Goal: Task Accomplishment & Management: Manage account settings

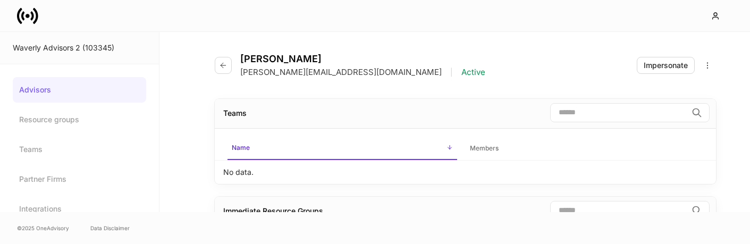
click at [54, 94] on link "Advisors" at bounding box center [79, 90] width 133 height 26
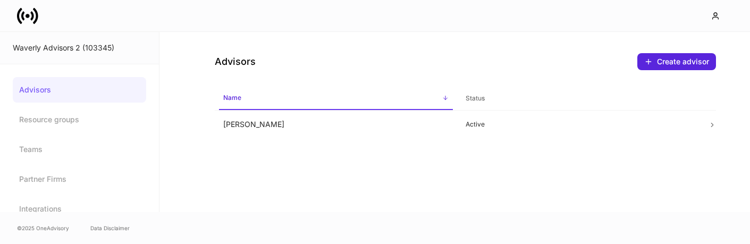
click at [214, 123] on div "Advisors Create advisor Name sorted ascending Status [PERSON_NAME] Active" at bounding box center [466, 85] width 570 height 106
click at [224, 124] on td "[PERSON_NAME]" at bounding box center [336, 125] width 242 height 28
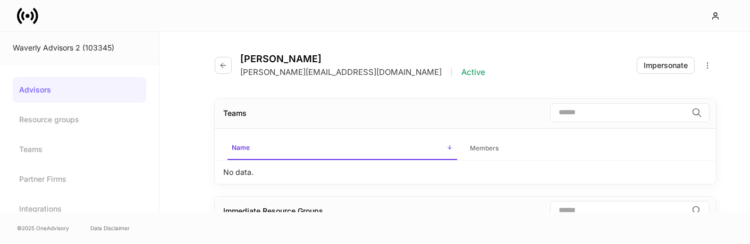
scroll to position [66, 0]
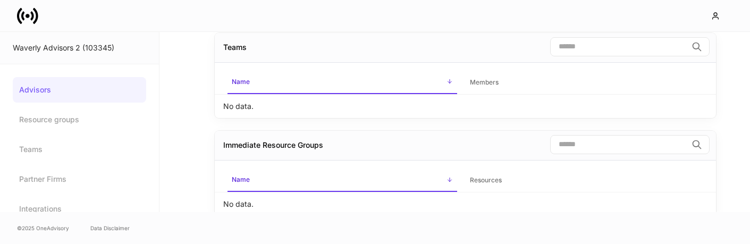
click at [234, 108] on p "No data." at bounding box center [238, 106] width 30 height 11
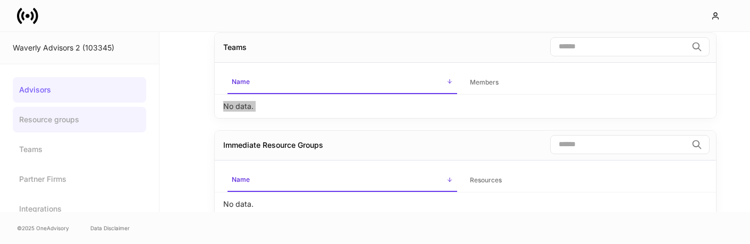
click at [72, 127] on link "Resource groups" at bounding box center [79, 120] width 133 height 26
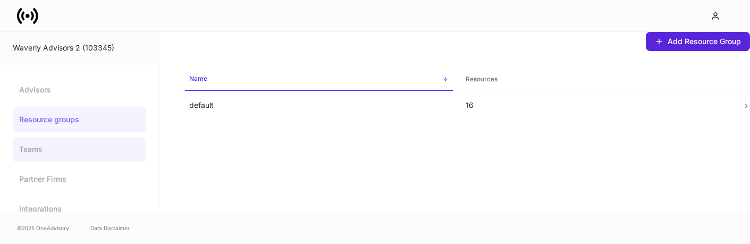
click at [54, 146] on link "Teams" at bounding box center [79, 150] width 133 height 26
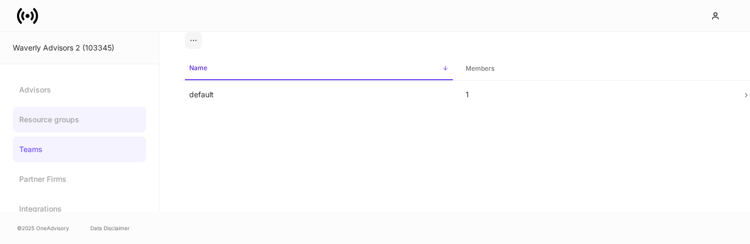
click at [79, 116] on link "Resource groups" at bounding box center [79, 120] width 133 height 26
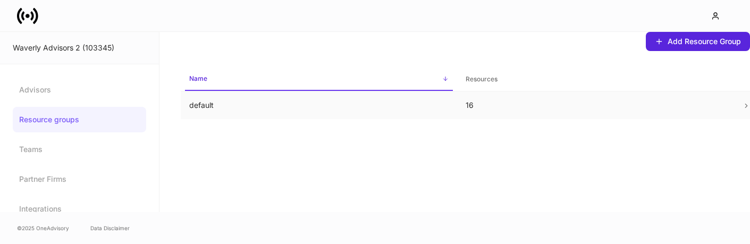
click at [262, 112] on td "default" at bounding box center [319, 105] width 277 height 28
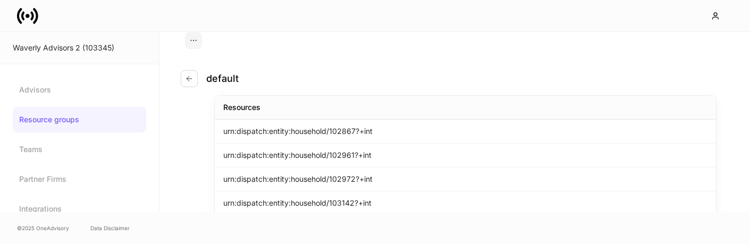
click at [34, 52] on div "Waverly Advisors 2 (103345)" at bounding box center [79, 48] width 133 height 11
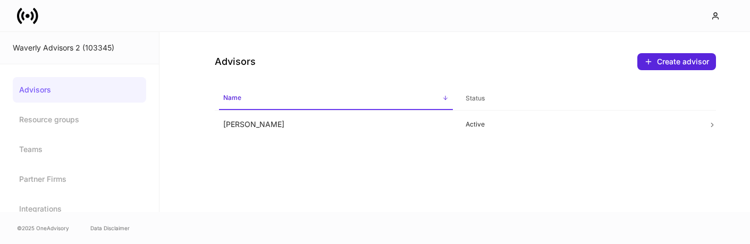
click at [40, 88] on link "Advisors" at bounding box center [79, 90] width 133 height 26
click at [46, 36] on div "Waverly Advisors 2 (103345)" at bounding box center [79, 48] width 159 height 32
click at [249, 211] on div "Advisors Create advisor Name sorted ascending Status [PERSON_NAME] Active" at bounding box center [455, 122] width 591 height 180
click at [241, 125] on td "[PERSON_NAME]" at bounding box center [336, 125] width 242 height 28
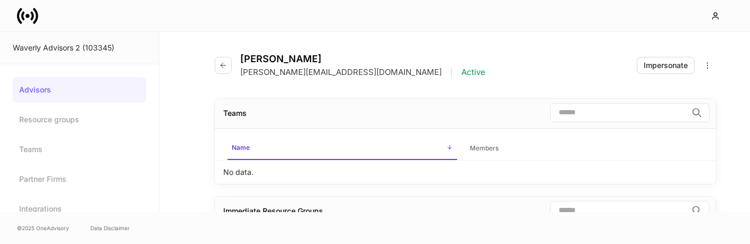
click at [55, 86] on link "Advisors" at bounding box center [79, 90] width 133 height 26
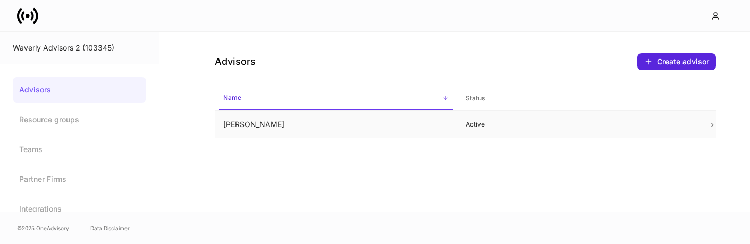
click at [225, 127] on td "Erika Leon" at bounding box center [336, 125] width 242 height 28
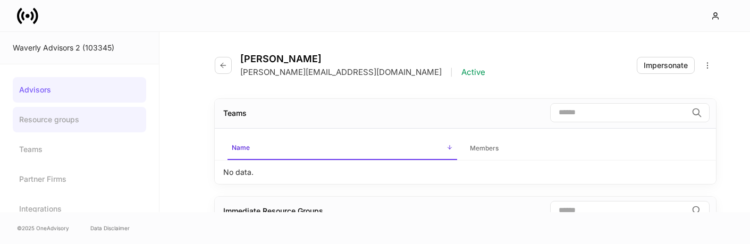
click at [93, 123] on link "Resource groups" at bounding box center [79, 120] width 133 height 26
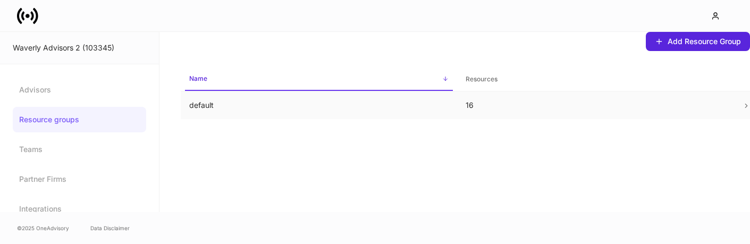
click at [195, 112] on td "default" at bounding box center [319, 105] width 277 height 28
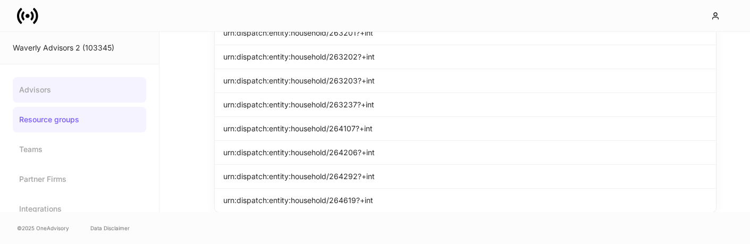
click at [54, 91] on link "Advisors" at bounding box center [79, 90] width 133 height 26
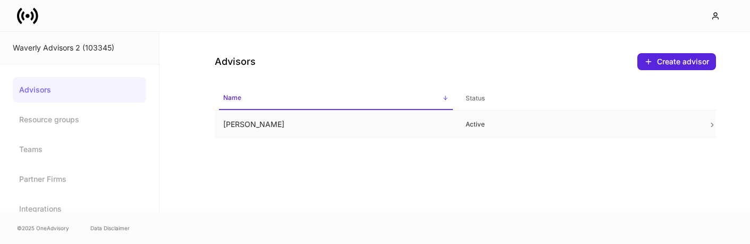
click at [297, 128] on td "[PERSON_NAME]" at bounding box center [336, 125] width 242 height 28
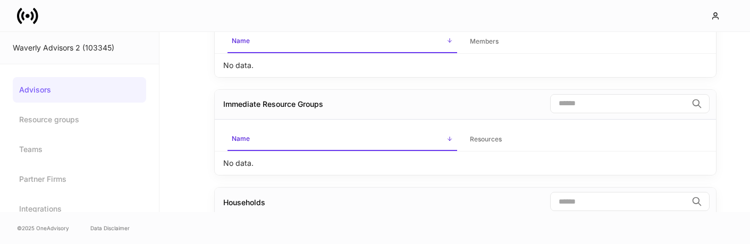
scroll to position [145, 0]
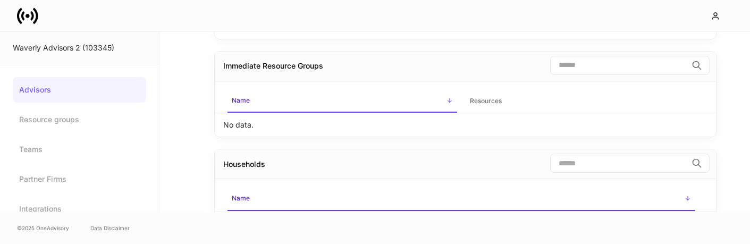
click at [102, 86] on link "Advisors" at bounding box center [79, 90] width 133 height 26
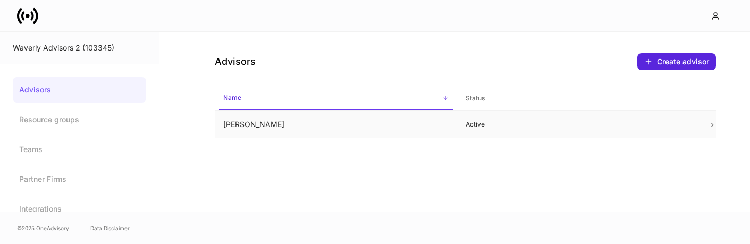
click at [244, 120] on td "Erika Leon" at bounding box center [336, 125] width 242 height 28
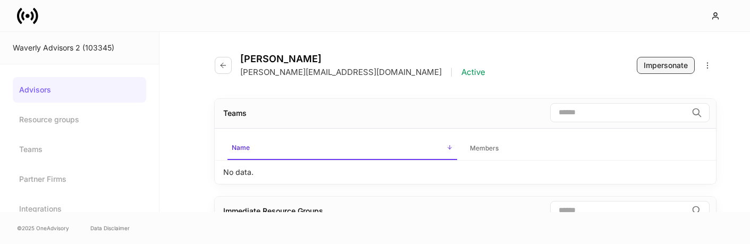
click at [652, 71] on button "Impersonate" at bounding box center [666, 65] width 58 height 17
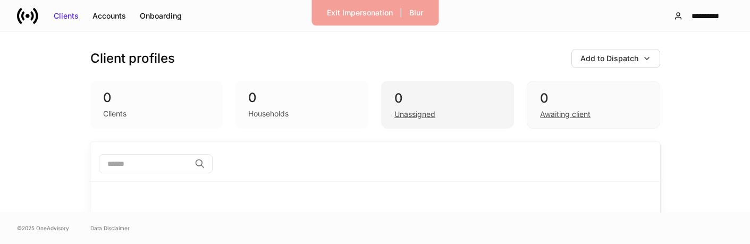
click at [417, 101] on div "0" at bounding box center [448, 98] width 106 height 17
